Goal: Task Accomplishment & Management: Use online tool/utility

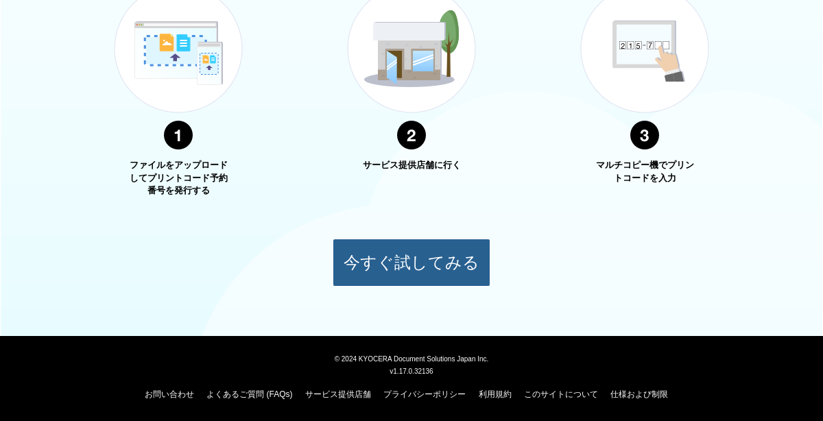
click at [453, 281] on button "今すぐ試してみる" at bounding box center [412, 263] width 158 height 48
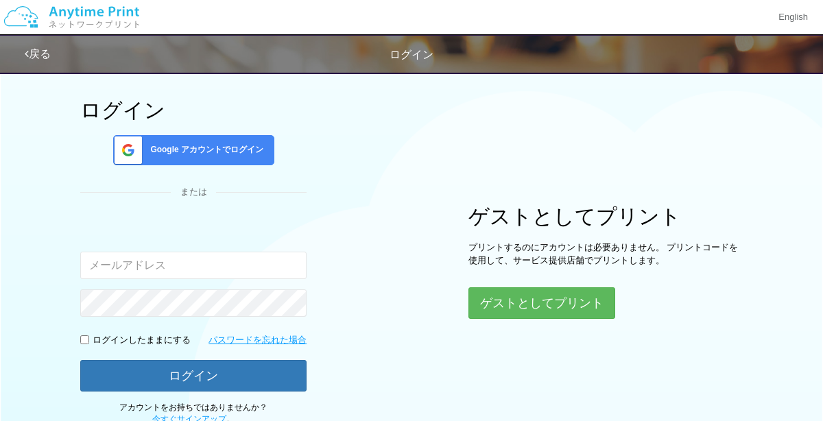
scroll to position [131, 0]
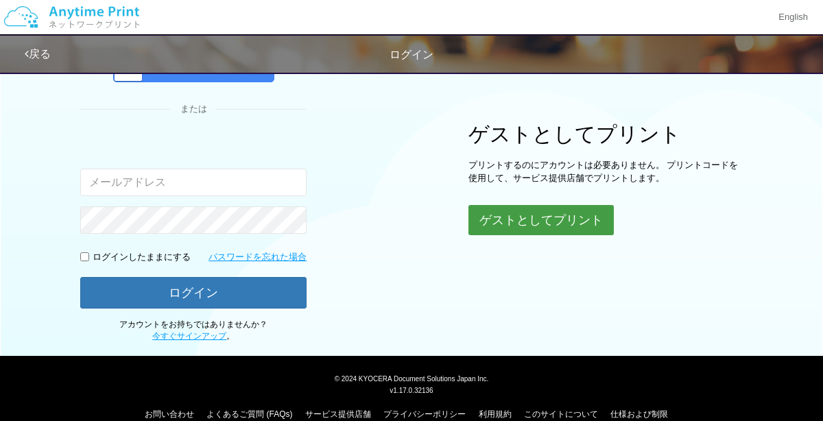
click at [595, 213] on button "ゲストとしてプリント" at bounding box center [540, 220] width 145 height 30
click at [547, 222] on button "ゲストとしてプリント" at bounding box center [540, 220] width 145 height 30
click at [565, 218] on button "ゲストとしてプリント" at bounding box center [540, 220] width 145 height 30
click at [582, 218] on button "ゲストとしてプリント" at bounding box center [540, 220] width 145 height 30
click at [588, 218] on button "ゲストとしてプリント" at bounding box center [540, 220] width 145 height 30
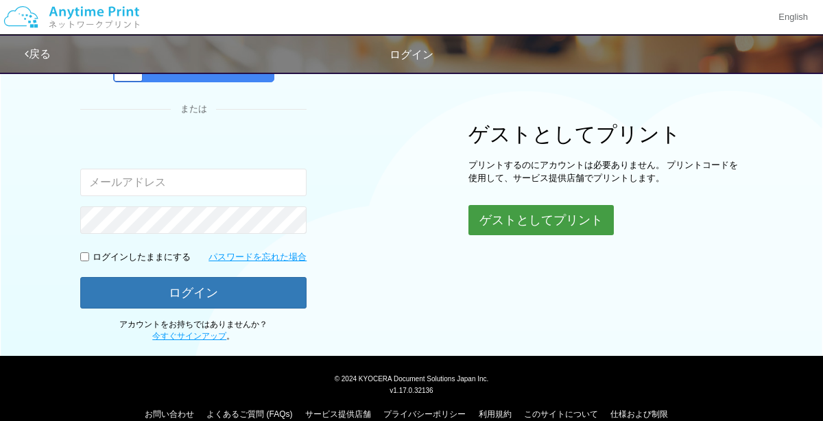
click at [582, 226] on button "ゲストとしてプリント" at bounding box center [540, 220] width 145 height 30
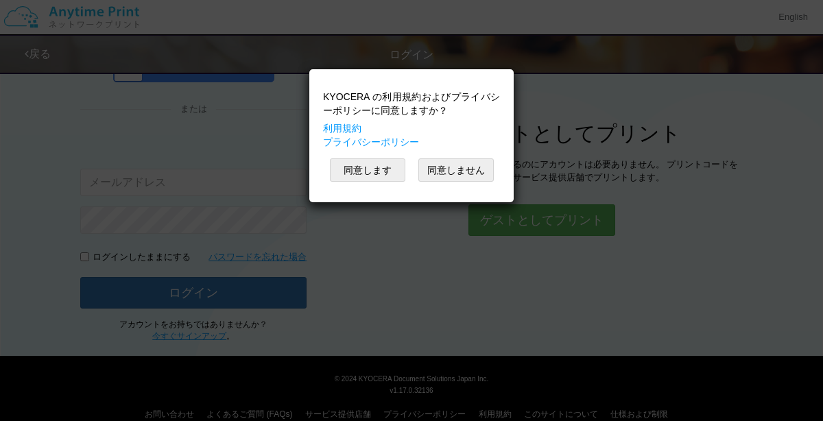
click at [586, 218] on div "KYOCERA の利用規約およびプライバシーポリシーに同意しますか？ 利用規約 プライバシーポリシー 同意します 同意しません" at bounding box center [411, 210] width 823 height 421
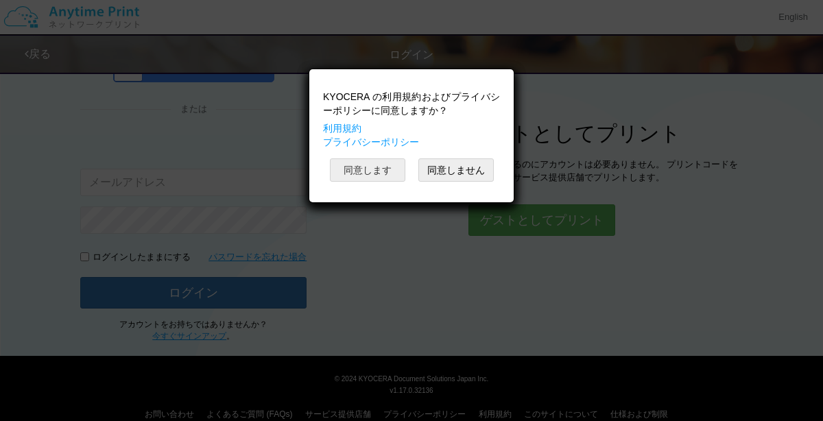
click at [381, 180] on button "同意します" at bounding box center [367, 169] width 75 height 23
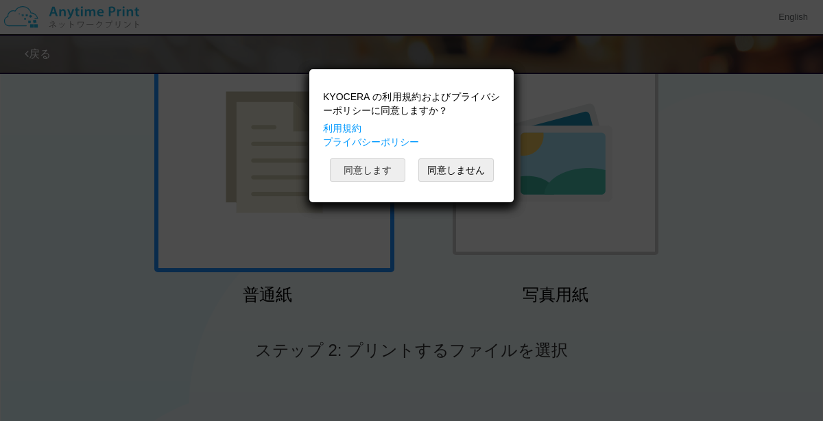
click at [379, 172] on button "同意します" at bounding box center [367, 169] width 75 height 23
click at [370, 170] on button "同意します" at bounding box center [367, 169] width 75 height 23
click at [378, 169] on button "同意します" at bounding box center [367, 169] width 75 height 23
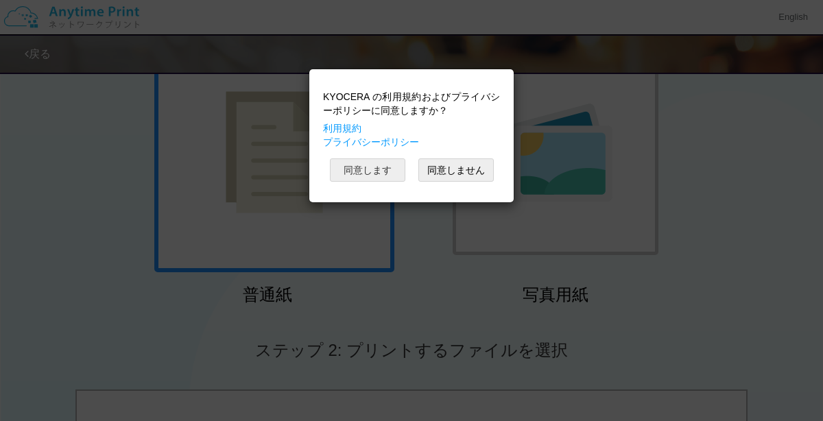
click at [379, 171] on button "同意します" at bounding box center [367, 169] width 75 height 23
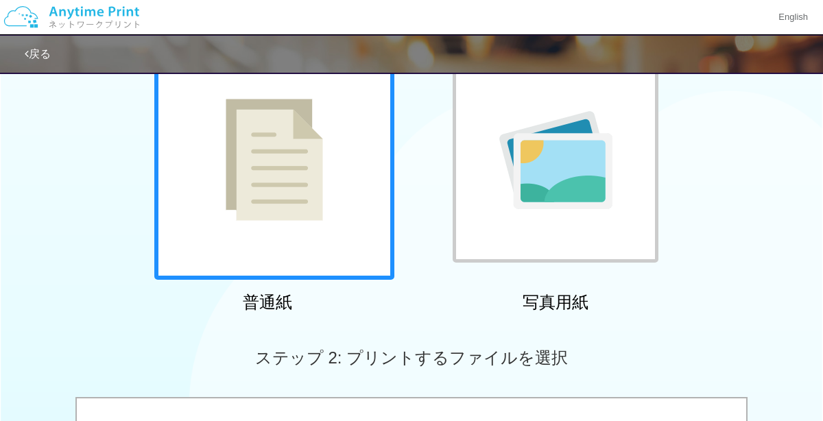
click at [602, 195] on img at bounding box center [555, 160] width 113 height 98
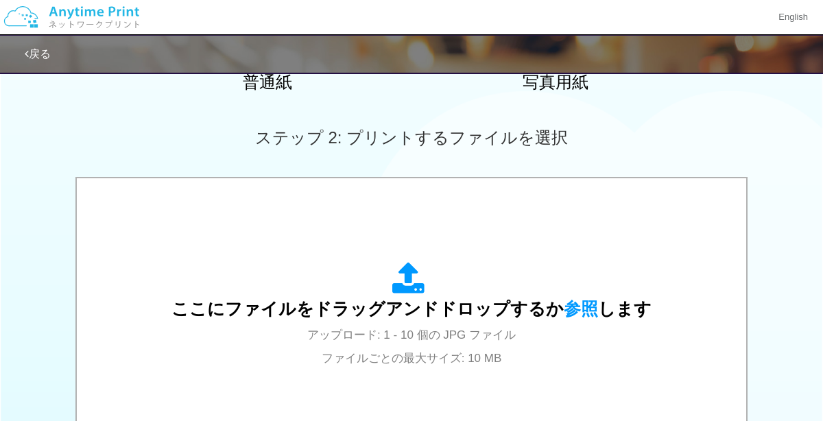
scroll to position [349, 0]
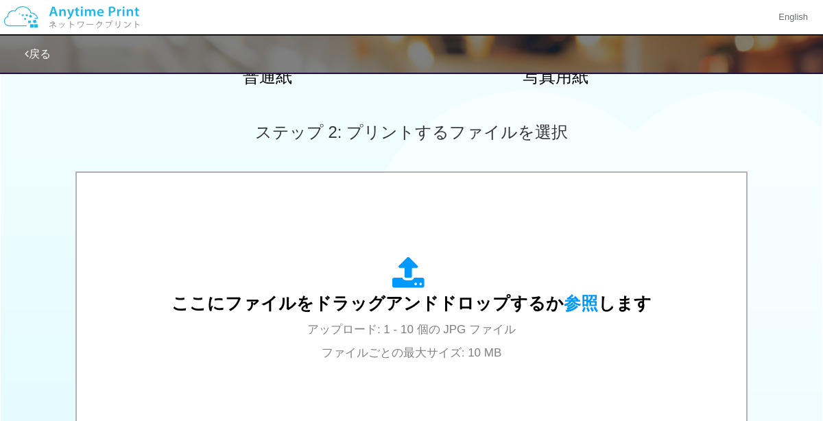
click at [610, 289] on div "ここにファイルをドラッグアンドドロップするか 参照 します アップロード: 1 - 10 個の JPG ファイル ファイルごとの最大サイズ: 10 MB" at bounding box center [411, 310] width 480 height 107
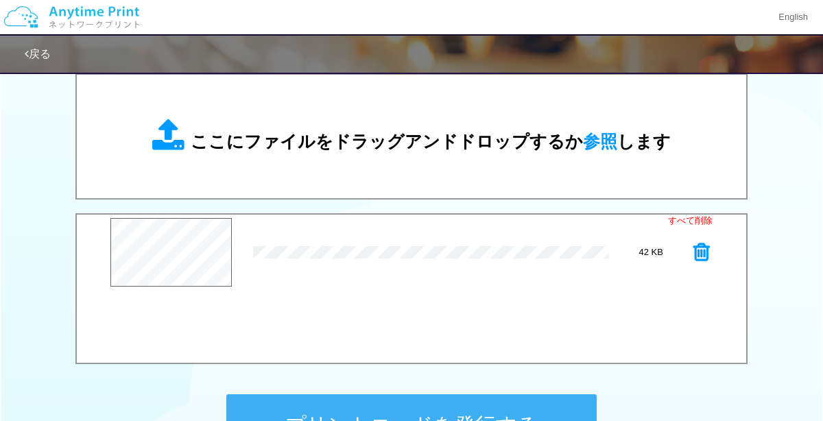
scroll to position [473, 0]
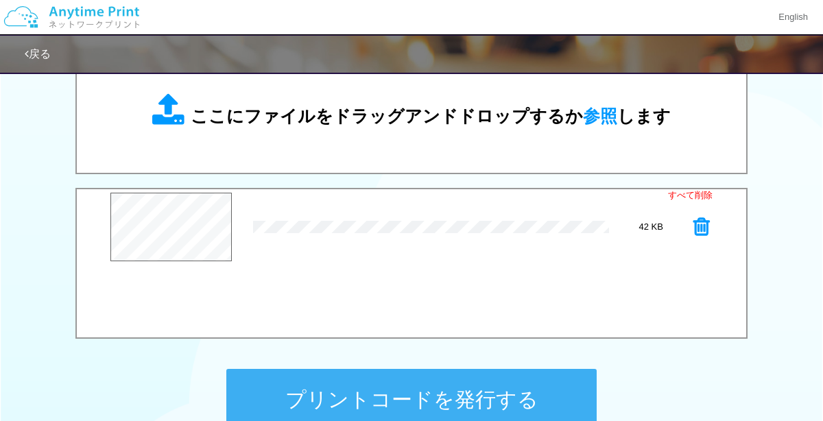
click at [628, 233] on div "プレビュー × sss_240613_MrsGREENAPPLE-01.jpg 42 KB" at bounding box center [411, 227] width 602 height 69
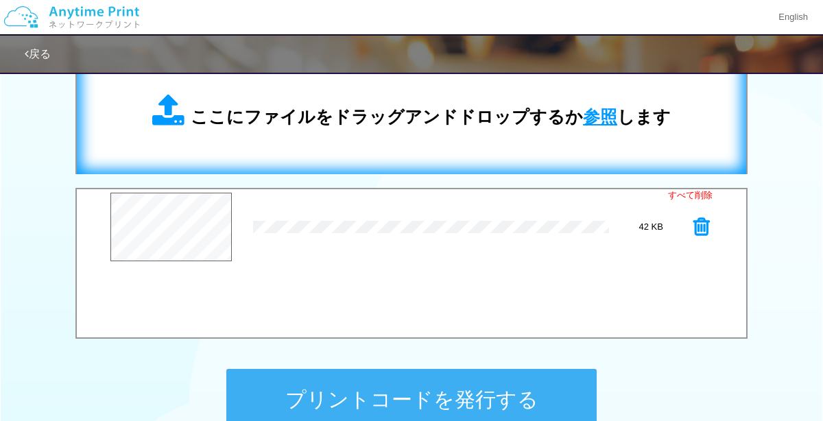
click at [600, 122] on span "参照" at bounding box center [600, 116] width 34 height 19
click at [603, 108] on span "参照" at bounding box center [600, 116] width 34 height 19
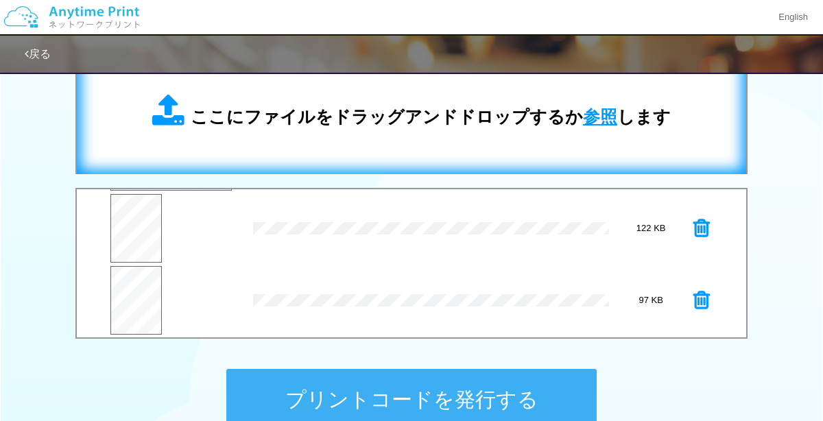
click at [607, 117] on span "参照" at bounding box center [600, 116] width 34 height 19
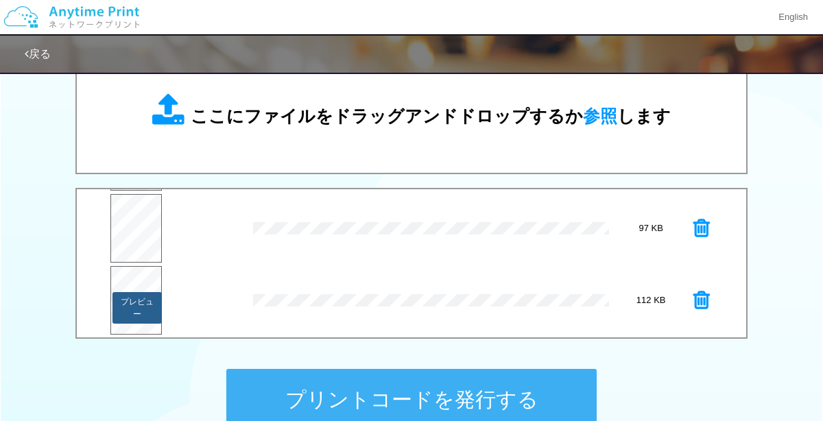
click at [132, 313] on button "プレビュー" at bounding box center [137, 308] width 50 height 32
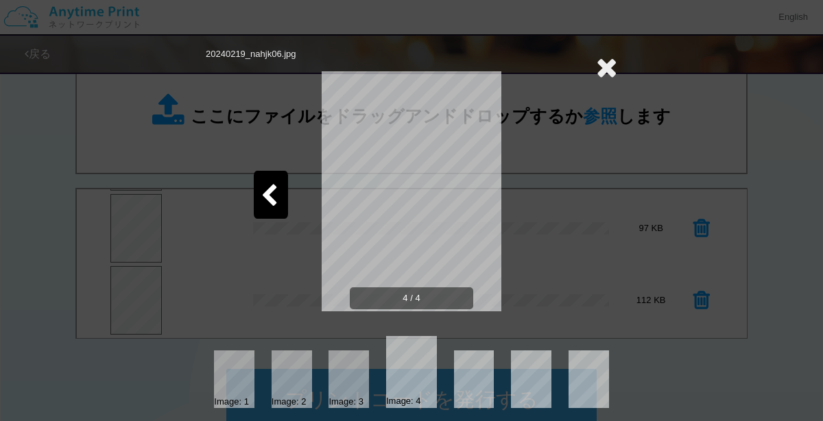
click at [612, 64] on icon at bounding box center [606, 66] width 21 height 27
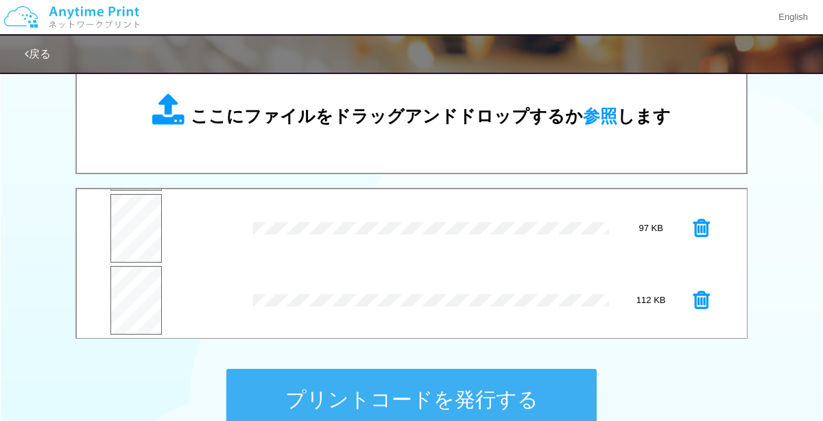
click at [703, 303] on icon at bounding box center [701, 300] width 16 height 21
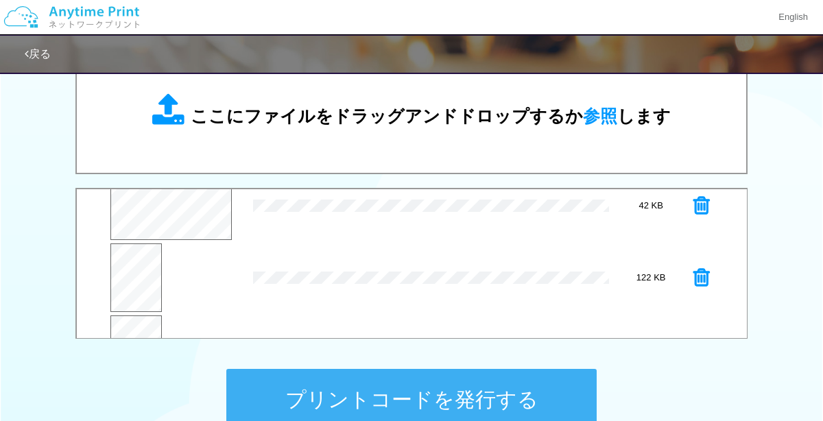
scroll to position [36, 0]
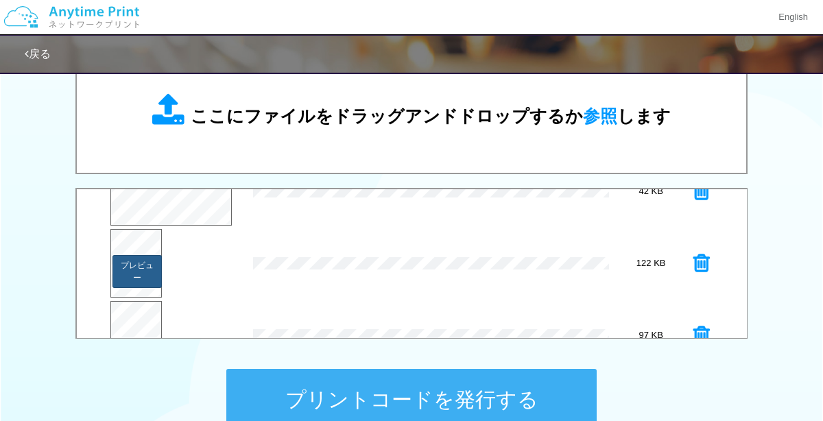
click at [127, 280] on button "プレビュー" at bounding box center [137, 271] width 50 height 33
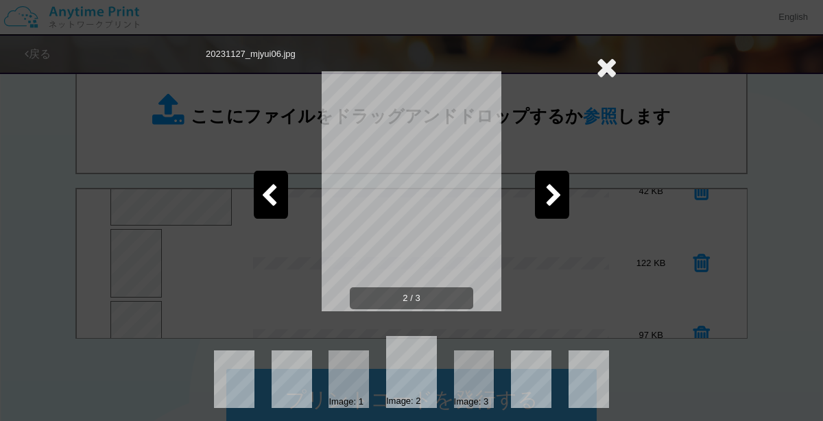
click at [610, 72] on icon at bounding box center [606, 66] width 21 height 27
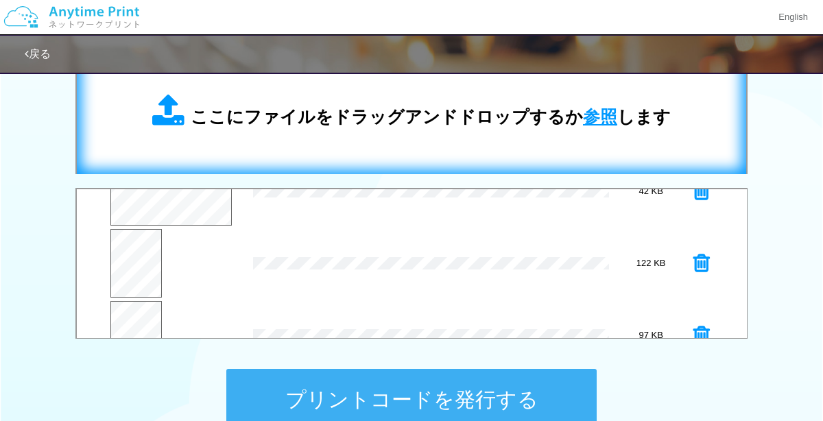
click at [604, 119] on span "参照" at bounding box center [600, 116] width 34 height 19
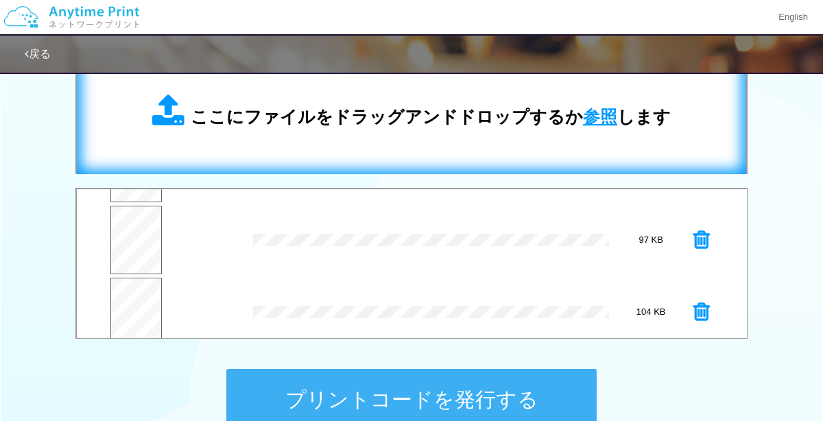
scroll to position [143, 0]
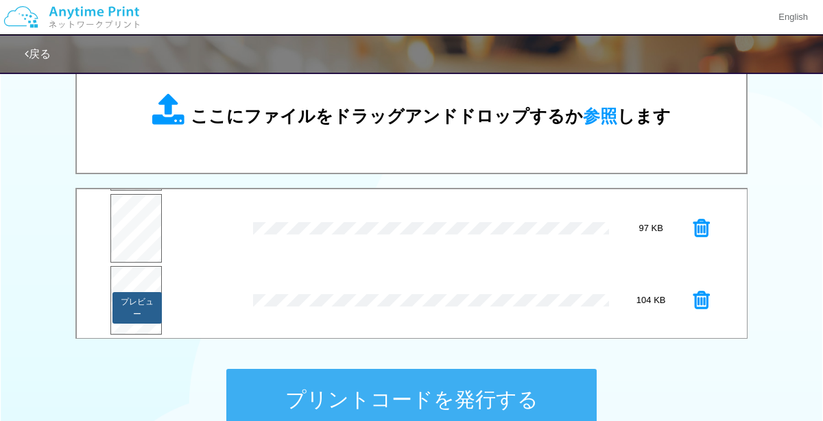
click at [127, 309] on button "プレビュー" at bounding box center [137, 308] width 50 height 32
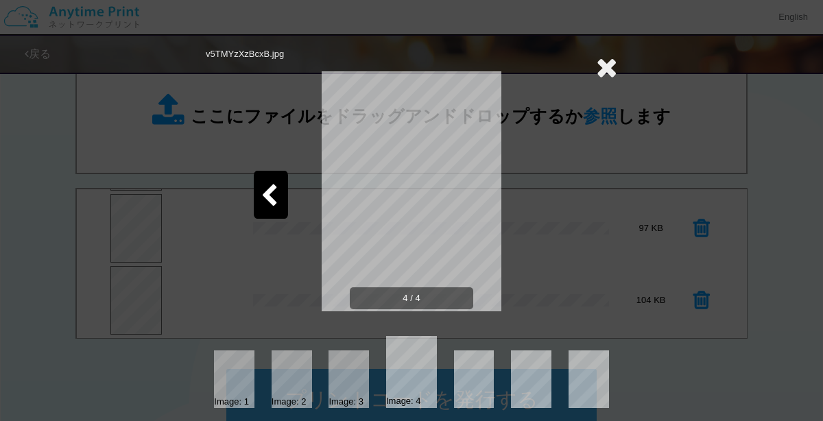
click at [607, 69] on icon at bounding box center [606, 66] width 21 height 27
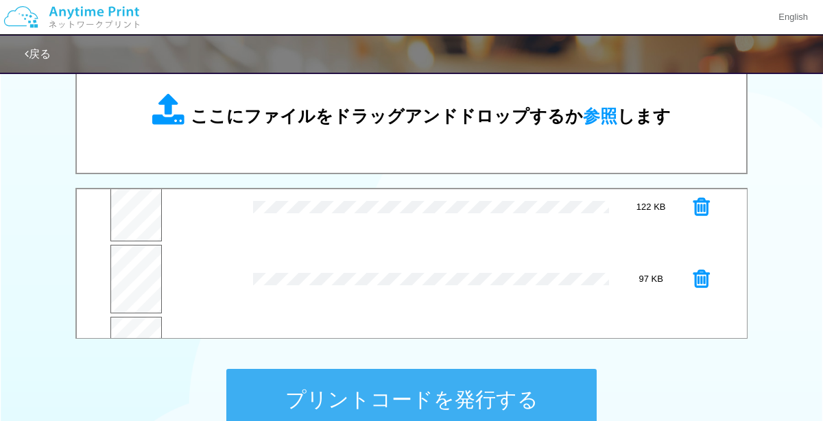
scroll to position [92, 0]
click at [128, 292] on button "プレビュー" at bounding box center [137, 287] width 50 height 32
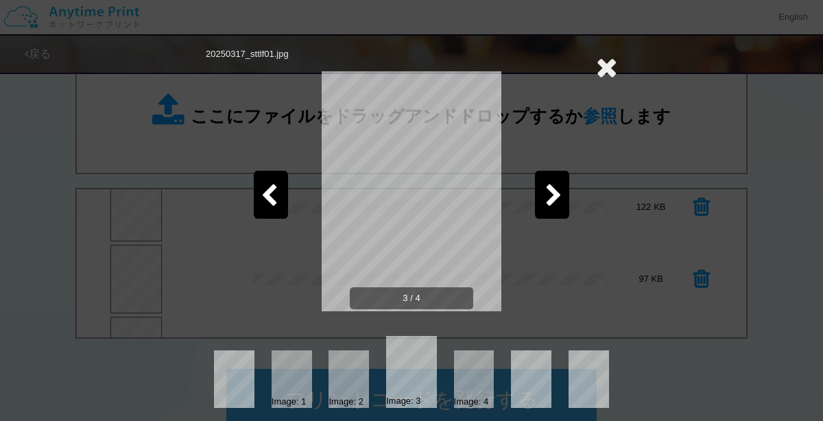
click at [604, 82] on div at bounding box center [606, 67] width 21 height 39
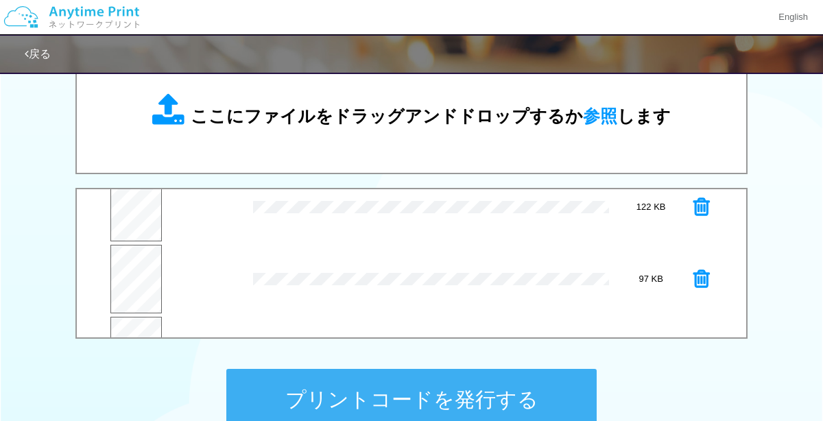
click at [708, 274] on icon at bounding box center [701, 279] width 16 height 21
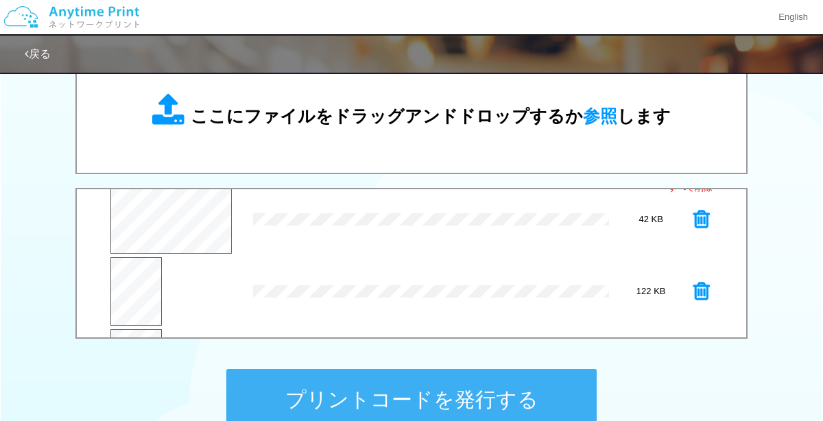
scroll to position [1, 0]
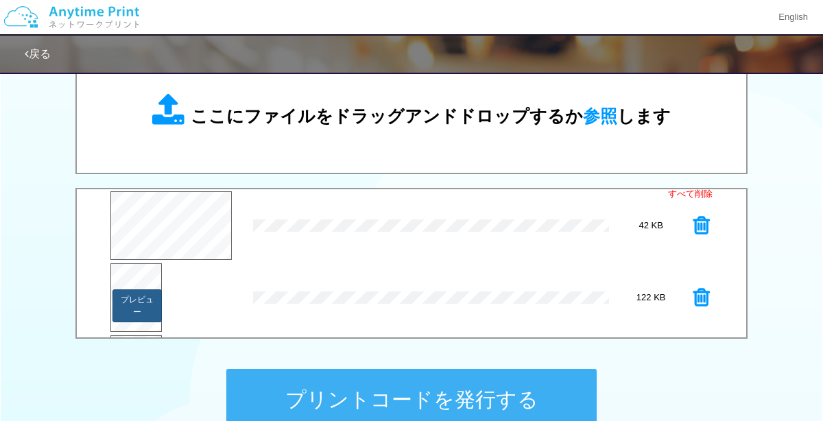
click at [126, 304] on button "プレビュー" at bounding box center [137, 305] width 50 height 33
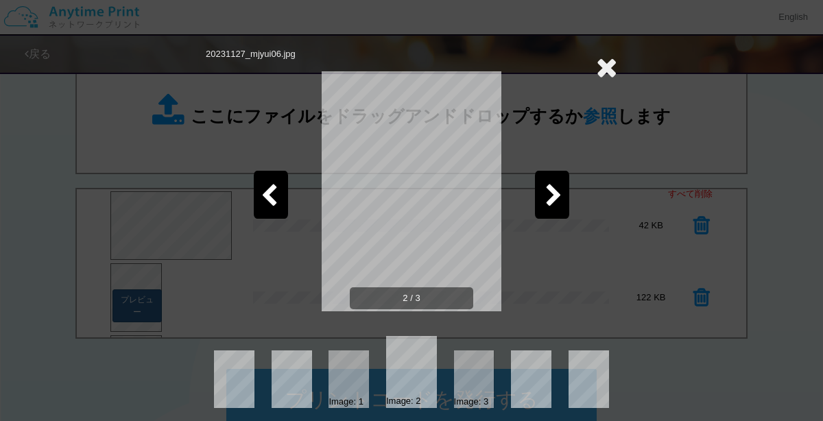
click at [613, 78] on icon at bounding box center [606, 66] width 21 height 27
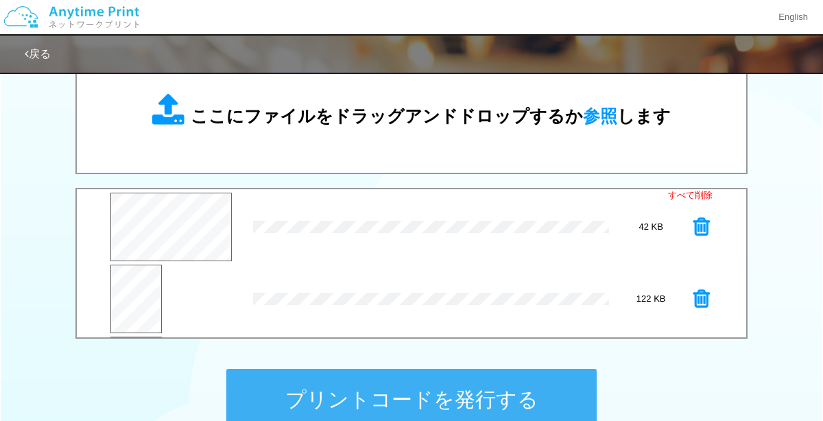
scroll to position [2, 0]
click at [147, 224] on button "プレビュー" at bounding box center [174, 226] width 55 height 19
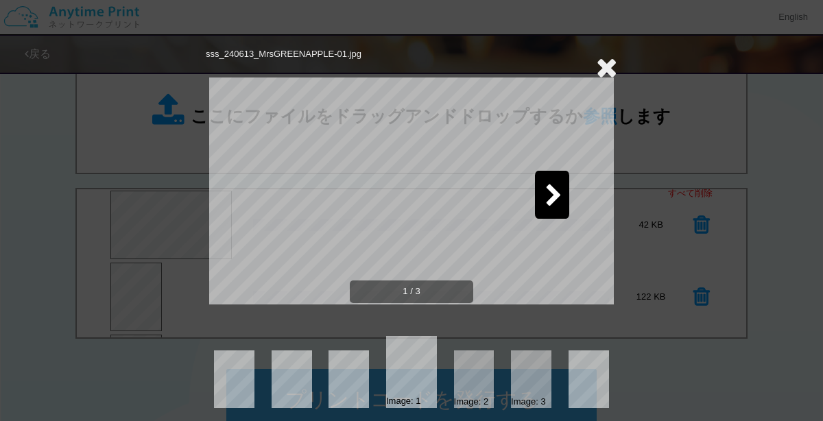
click at [611, 67] on icon at bounding box center [606, 66] width 21 height 27
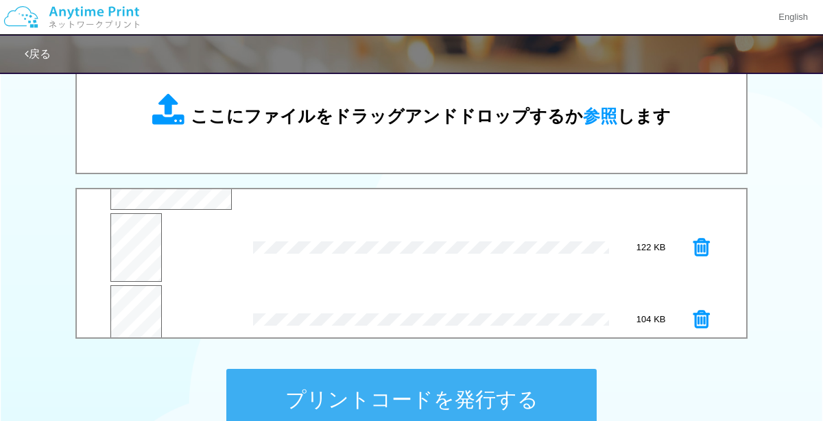
scroll to position [71, 0]
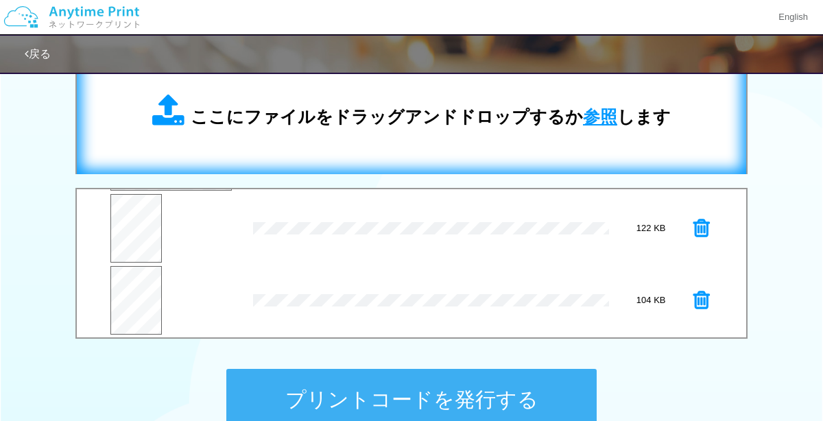
click at [592, 110] on span "参照" at bounding box center [600, 116] width 34 height 19
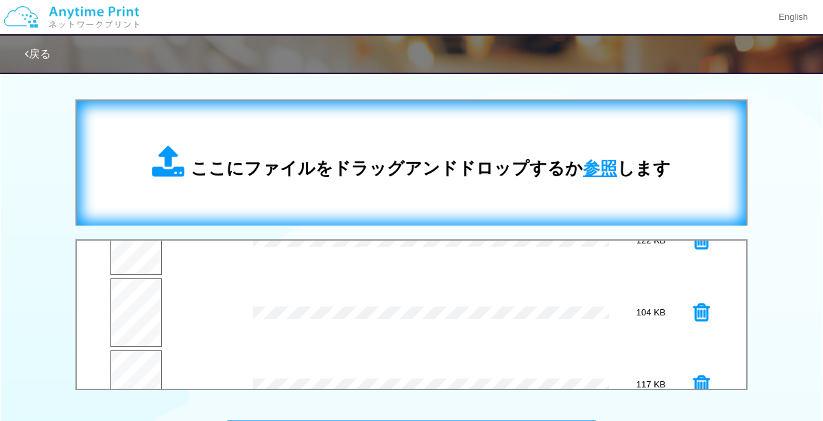
scroll to position [143, 0]
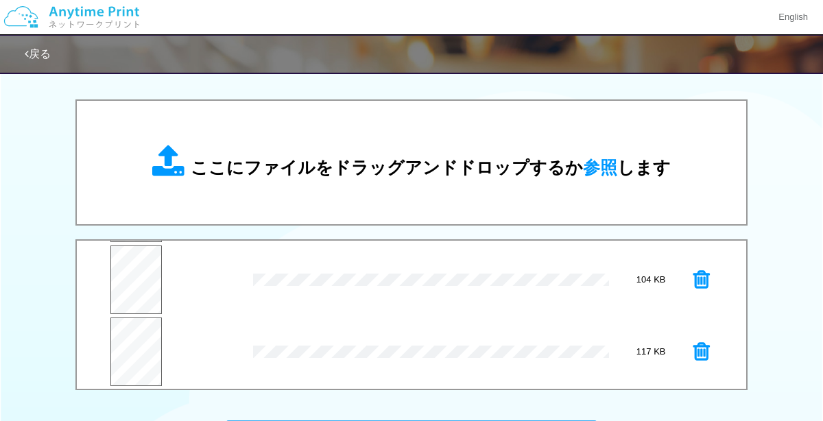
click at [780, 270] on div "42.2 KB sss_240613_MrsGREENAPPLE-01.jpg Check Error 0.1 MB 20231127_mjyui06.jpg…" at bounding box center [411, 239] width 823 height 280
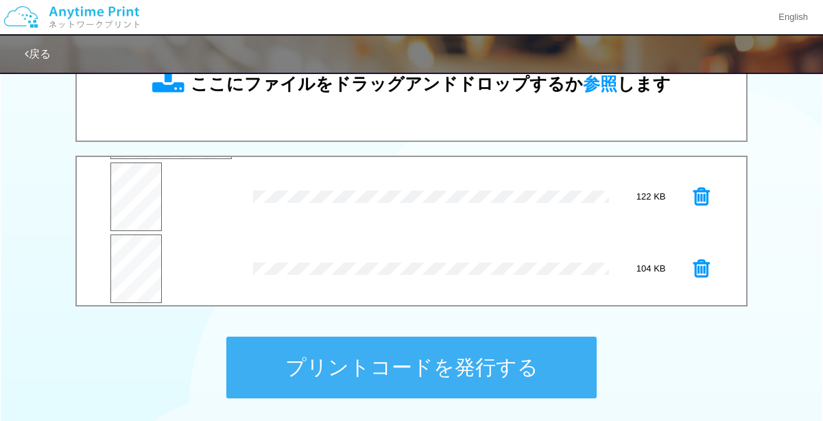
scroll to position [69, 0]
click at [136, 193] on button "プレビュー" at bounding box center [137, 205] width 50 height 33
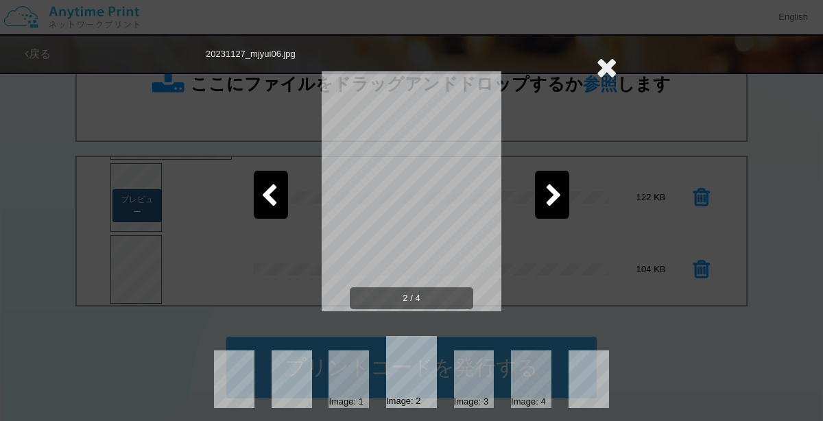
click at [480, 384] on div at bounding box center [474, 379] width 40 height 58
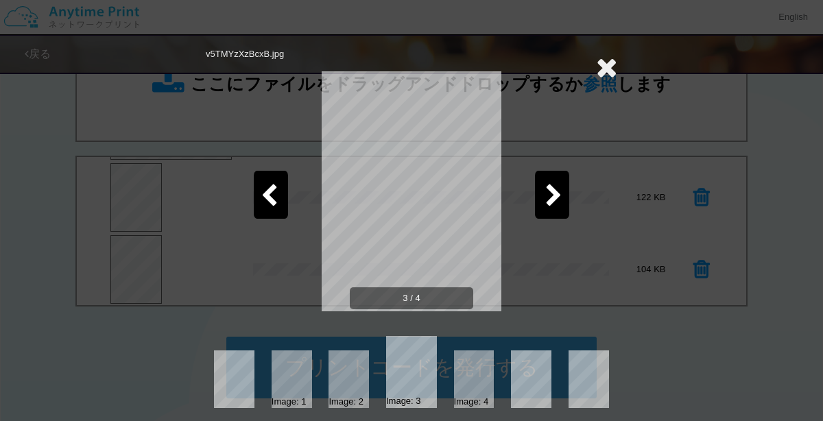
click at [604, 76] on icon at bounding box center [606, 66] width 21 height 27
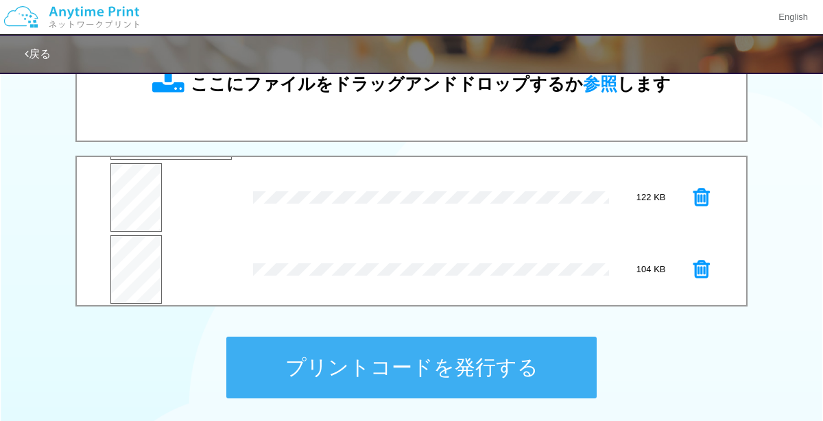
click at [702, 265] on icon at bounding box center [701, 269] width 16 height 21
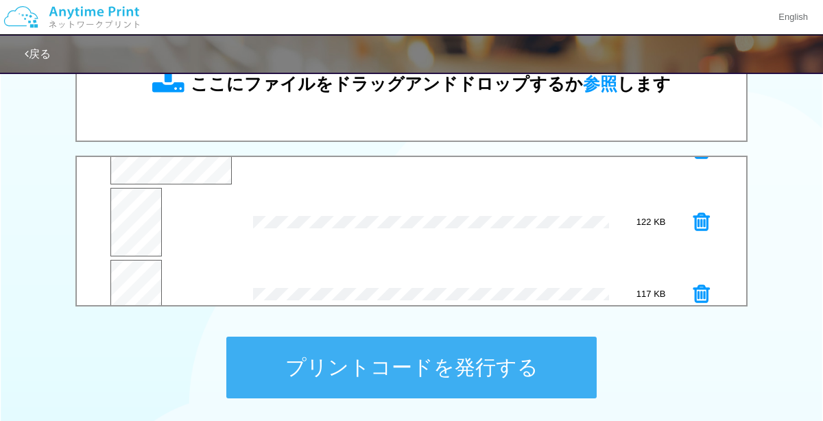
scroll to position [71, 0]
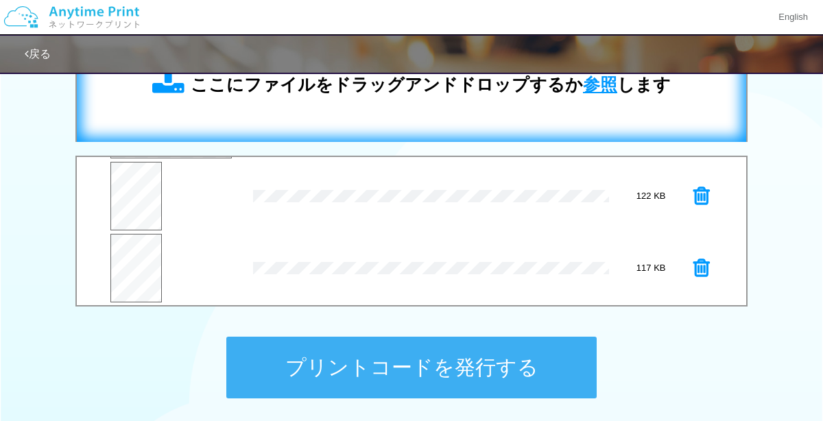
click at [591, 89] on span "参照" at bounding box center [600, 84] width 34 height 19
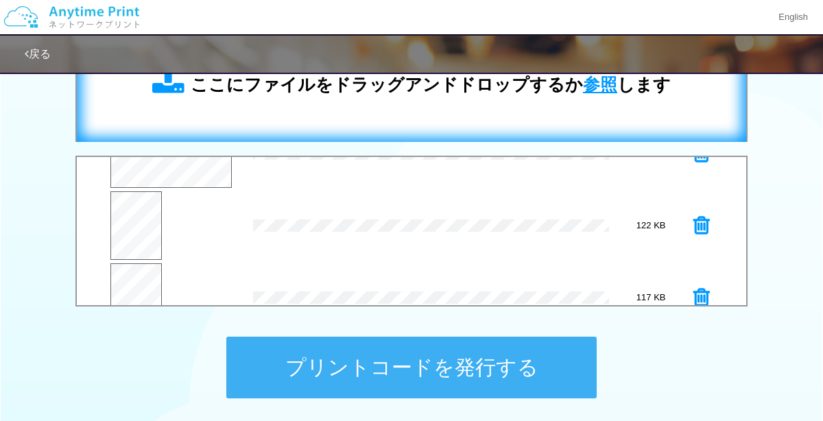
scroll to position [143, 0]
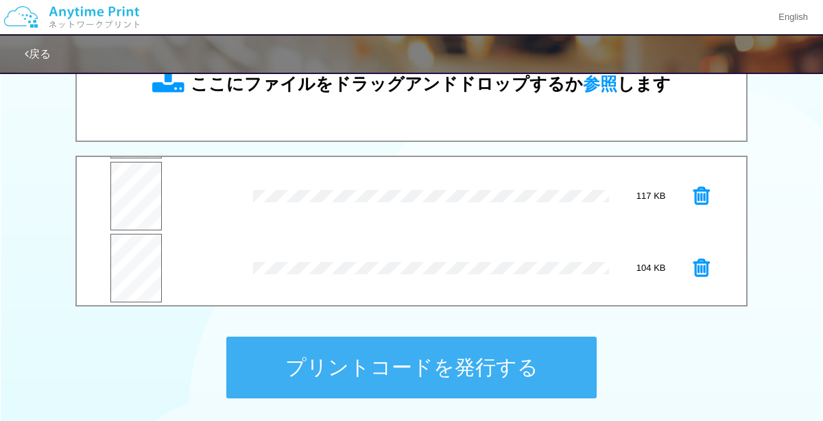
click at [556, 378] on button "プリントコードを発行する" at bounding box center [411, 368] width 370 height 62
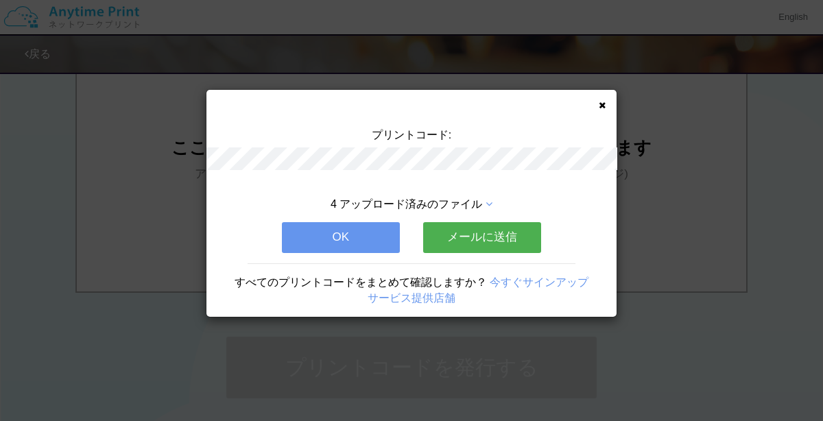
scroll to position [0, 0]
